Goal: Transaction & Acquisition: Register for event/course

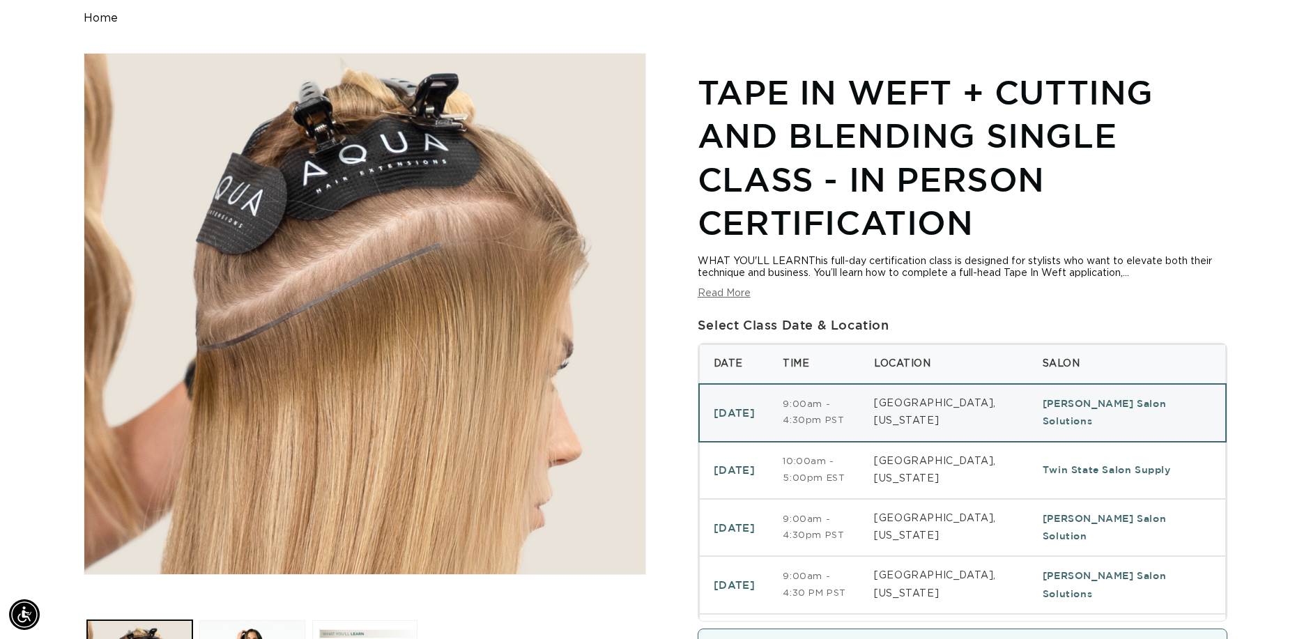
scroll to position [0, 1205]
click at [1253, 539] on div "Home Skip to product information Open media 1 in modal Open media 2 in modal Op…" at bounding box center [655, 455] width 1311 height 886
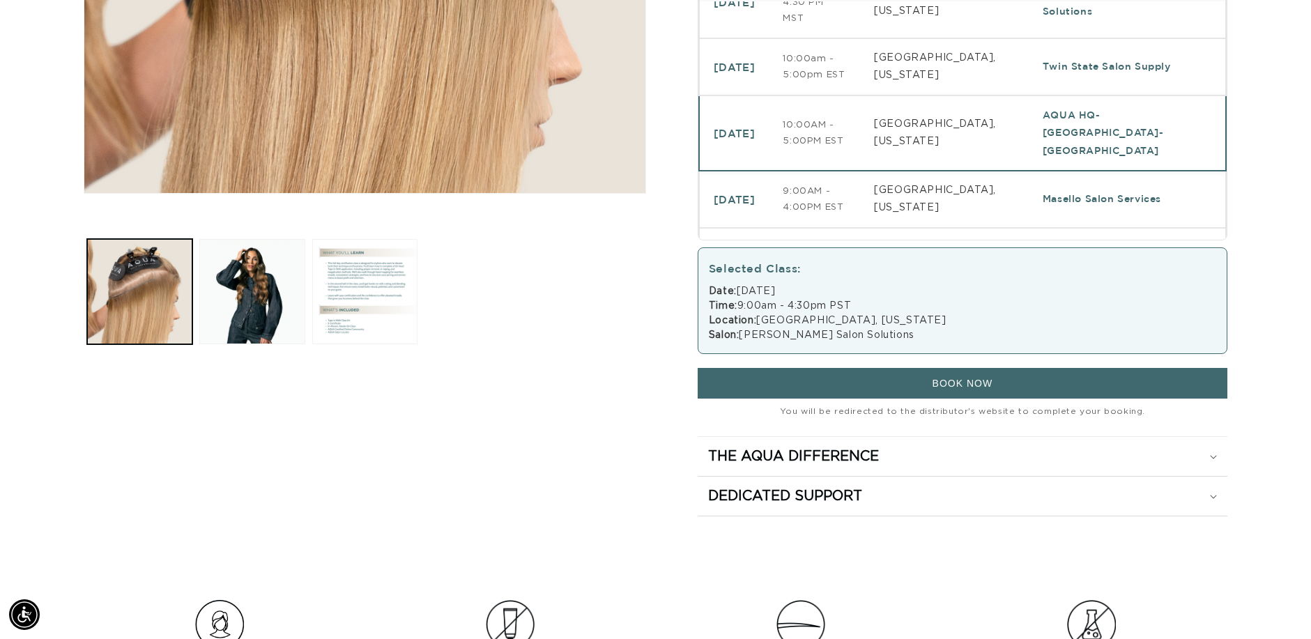
scroll to position [0, 0]
click at [1107, 155] on td "AQUA HQ-[GEOGRAPHIC_DATA]-[GEOGRAPHIC_DATA]" at bounding box center [1126, 132] width 197 height 75
select select "46610804670692"
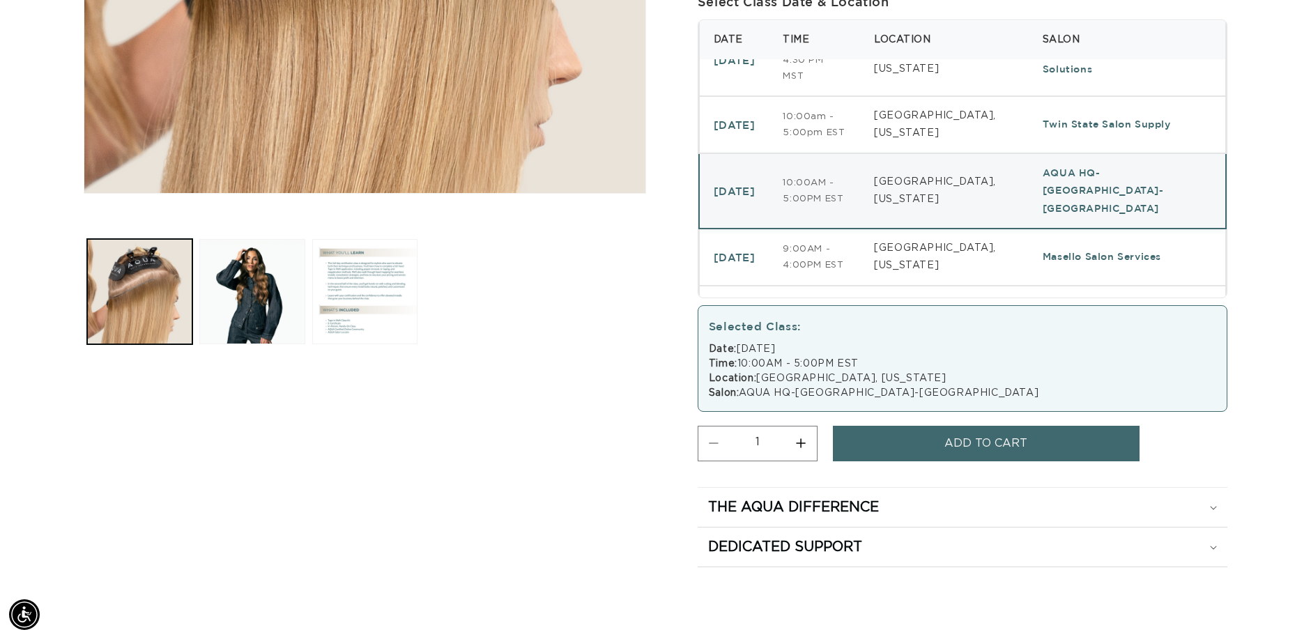
scroll to position [0, 2411]
click at [750, 208] on td "[DATE]" at bounding box center [734, 190] width 70 height 75
click at [1161, 211] on td "AQUA HQ-[GEOGRAPHIC_DATA]-[GEOGRAPHIC_DATA]" at bounding box center [1126, 190] width 197 height 75
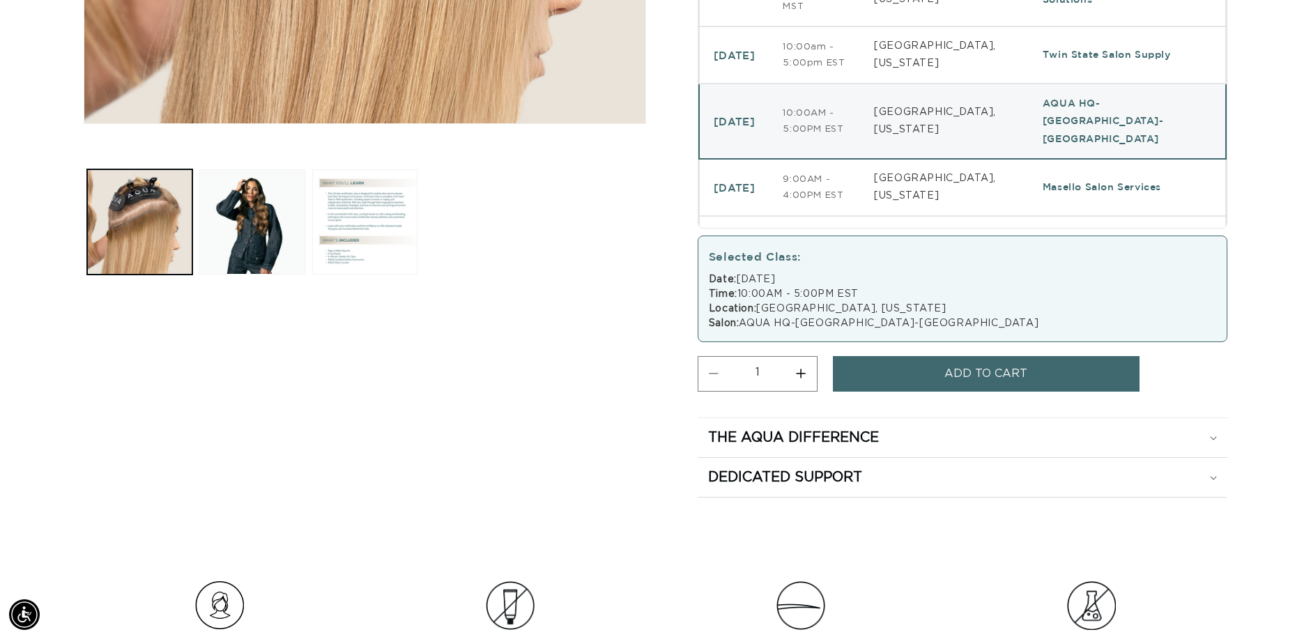
click at [853, 331] on div "Date: [DATE] Time: 10:00AM - 5:00PM EST Location: [GEOGRAPHIC_DATA], [US_STATE]…" at bounding box center [962, 301] width 507 height 59
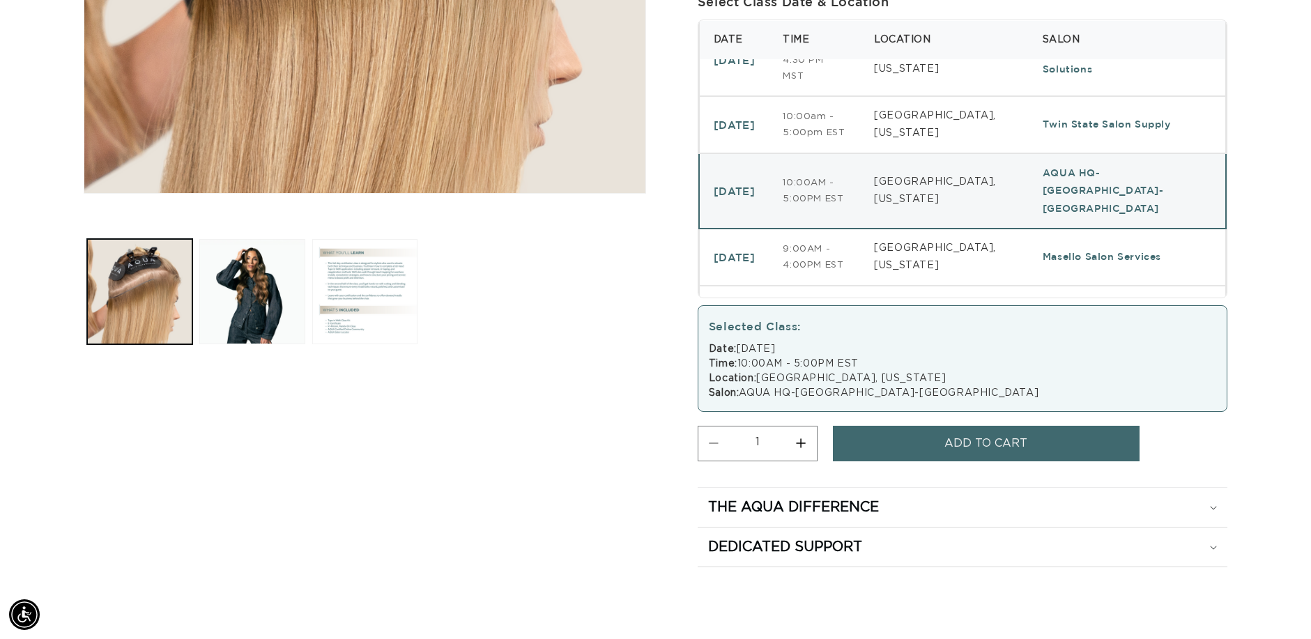
click at [1003, 461] on span "Add to cart" at bounding box center [985, 444] width 83 height 36
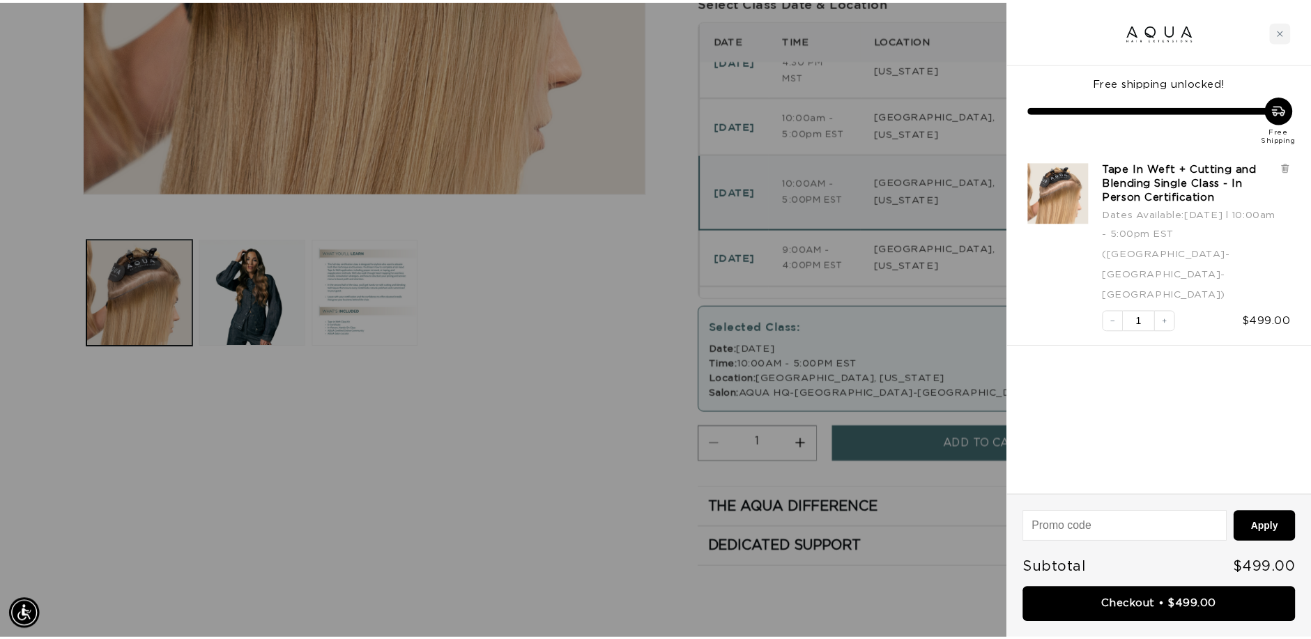
scroll to position [0, 1216]
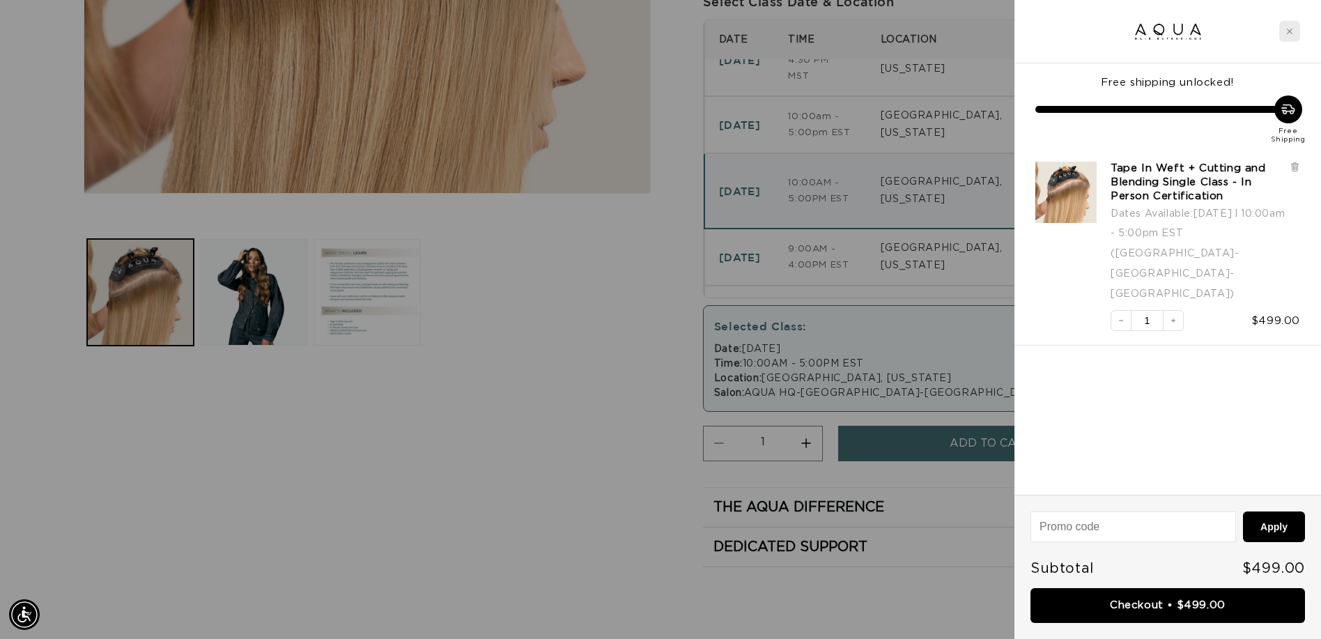
click at [1297, 31] on div "Close cart" at bounding box center [1289, 31] width 21 height 21
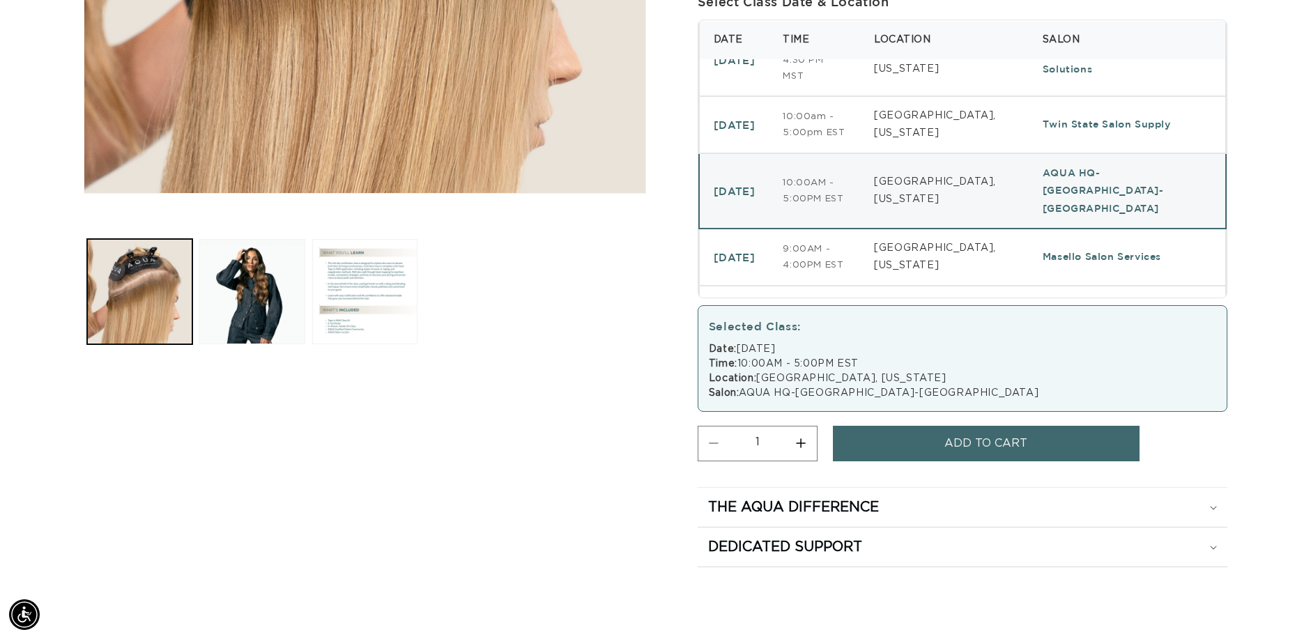
scroll to position [0, 0]
